Goal: Navigation & Orientation: Find specific page/section

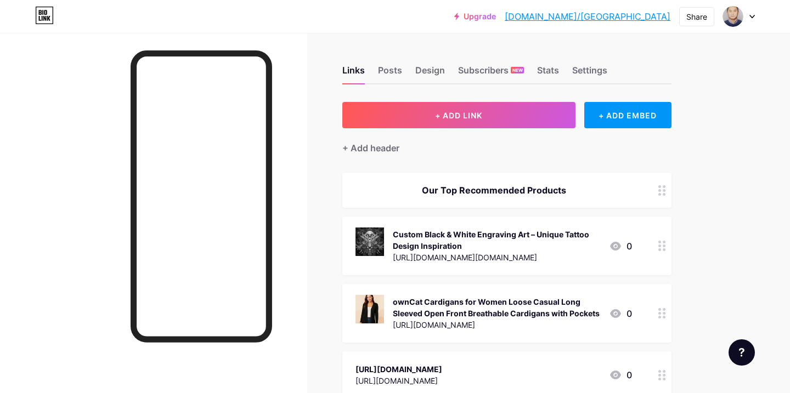
scroll to position [49, 0]
click at [493, 73] on div "Subscribers NEW" at bounding box center [491, 74] width 66 height 20
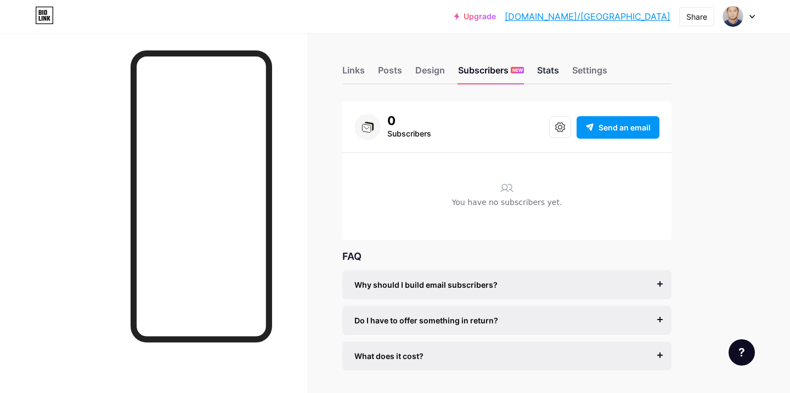
click at [547, 71] on div "Stats" at bounding box center [548, 74] width 22 height 20
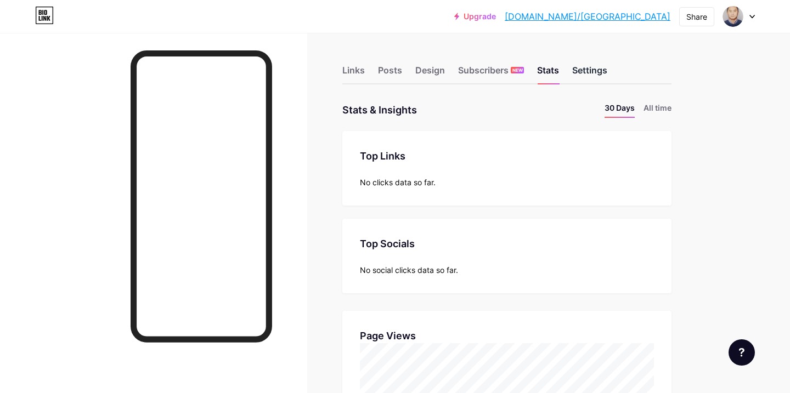
scroll to position [393, 790]
click at [385, 72] on div "Posts" at bounding box center [390, 74] width 24 height 20
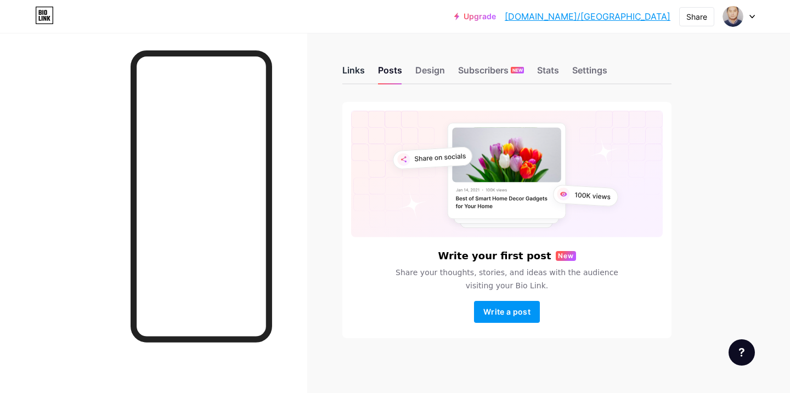
click at [356, 72] on div "Links" at bounding box center [353, 74] width 22 height 20
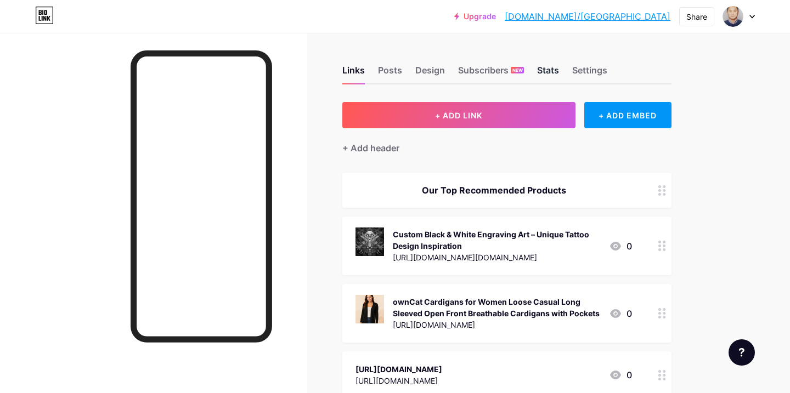
click at [553, 76] on div "Stats" at bounding box center [548, 74] width 22 height 20
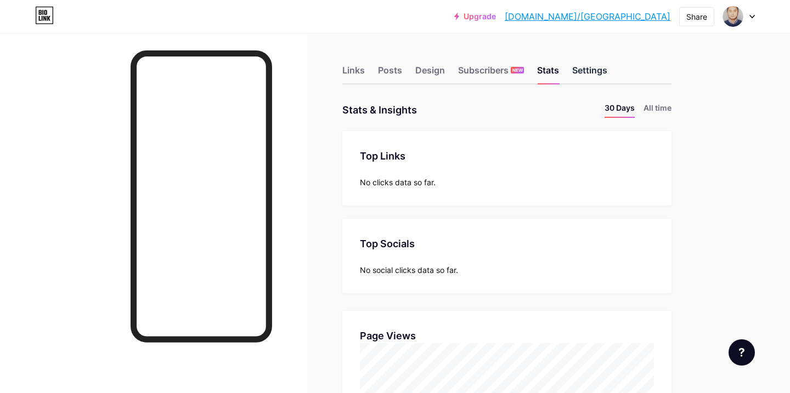
scroll to position [393, 790]
click at [591, 72] on div "Settings" at bounding box center [589, 74] width 35 height 20
